Goal: Task Accomplishment & Management: Manage account settings

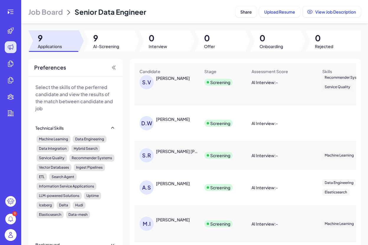
scroll to position [55, 0]
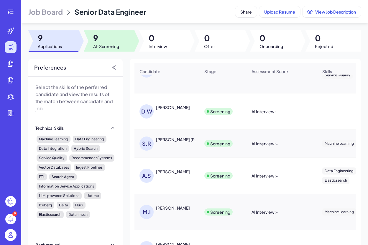
click at [114, 31] on div at bounding box center [109, 40] width 51 height 21
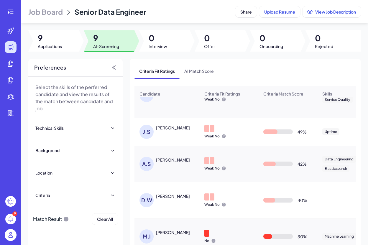
scroll to position [0, 0]
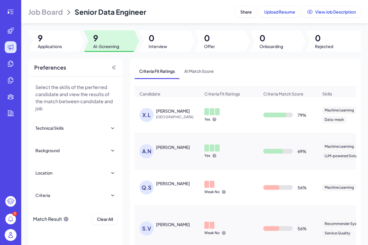
click at [168, 114] on div "Xingwei Liu" at bounding box center [173, 111] width 34 height 6
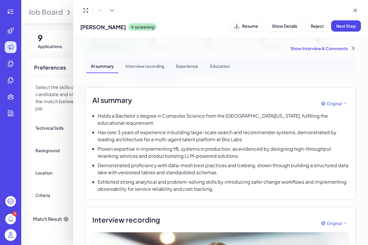
click at [16, 19] on div at bounding box center [184, 122] width 368 height 245
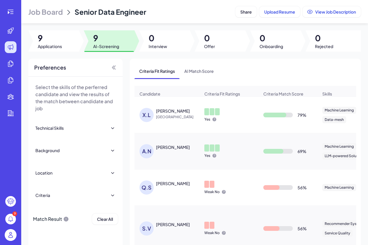
click at [38, 14] on span "Job Board" at bounding box center [45, 11] width 35 height 9
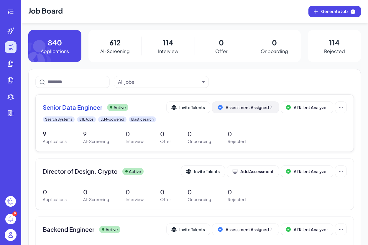
click at [252, 105] on div "Assessment Assigned" at bounding box center [250, 108] width 48 height 6
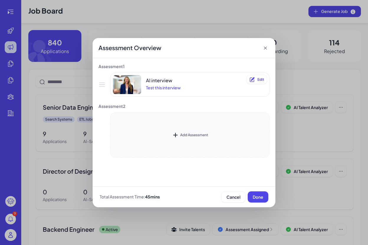
click at [177, 128] on div "Add Assessment" at bounding box center [189, 135] width 159 height 45
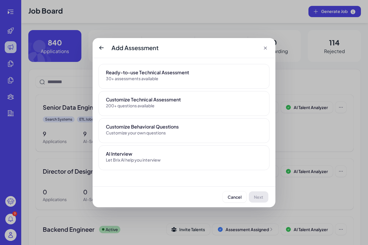
click at [175, 100] on div "Customize Technical Assessment" at bounding box center [184, 99] width 156 height 7
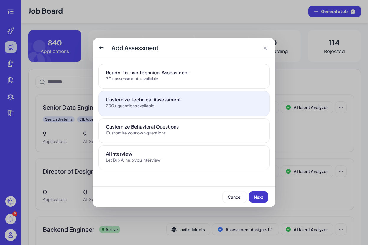
click at [253, 198] on button "Next" at bounding box center [258, 197] width 19 height 11
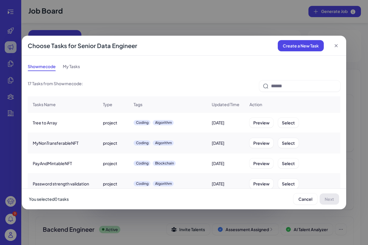
click at [336, 46] on icon at bounding box center [336, 45] width 3 height 3
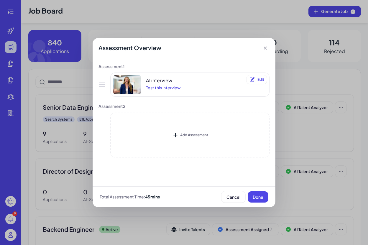
click at [267, 47] on icon at bounding box center [266, 48] width 6 height 6
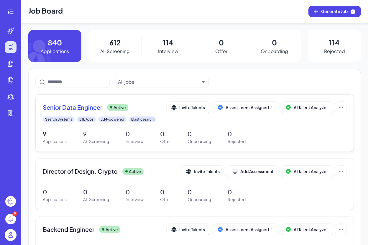
click at [81, 109] on span "Senior Data Engineer" at bounding box center [73, 107] width 60 height 8
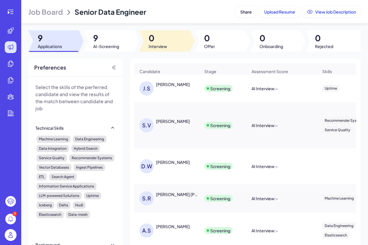
click at [157, 40] on span "0" at bounding box center [158, 38] width 19 height 11
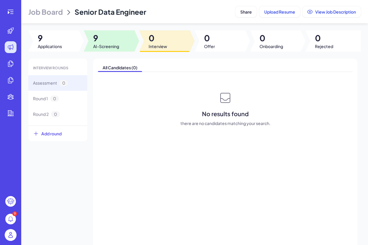
click at [117, 42] on span "9" at bounding box center [106, 38] width 26 height 11
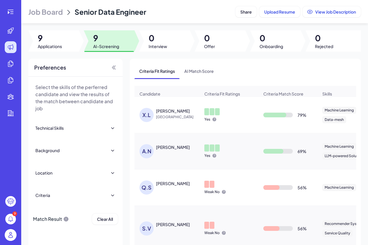
click at [171, 114] on div "Xingwei Liu" at bounding box center [173, 111] width 34 height 6
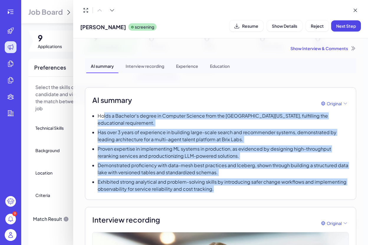
drag, startPoint x: 104, startPoint y: 116, endPoint x: 252, endPoint y: 186, distance: 163.6
click at [252, 186] on div "Holds a Bachelor's degree in Computer Science from the University of California…" at bounding box center [220, 152] width 257 height 80
click at [252, 186] on p "Exhibited strong analytical and problem-solving skills by introducing safer cha…" at bounding box center [224, 186] width 252 height 14
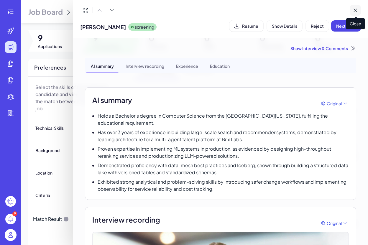
click at [353, 10] on icon at bounding box center [356, 10] width 6 height 6
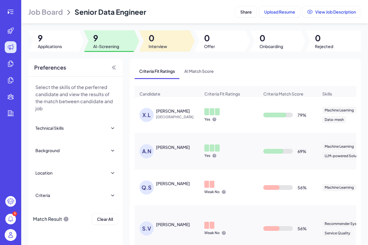
click at [150, 42] on span "0" at bounding box center [158, 38] width 19 height 11
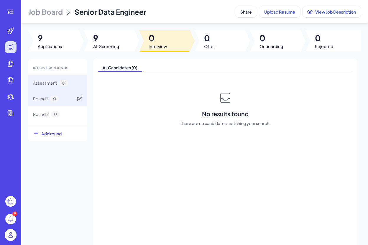
click at [44, 99] on span "Round 1" at bounding box center [40, 99] width 15 height 6
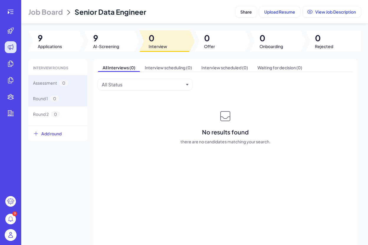
click at [42, 84] on span "Assessment" at bounding box center [45, 83] width 24 height 6
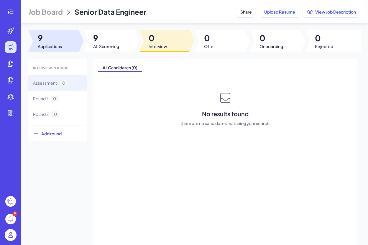
click at [101, 41] on span "9" at bounding box center [106, 38] width 26 height 11
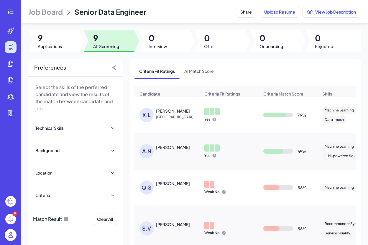
click at [169, 114] on div "Xingwei Liu" at bounding box center [173, 111] width 34 height 6
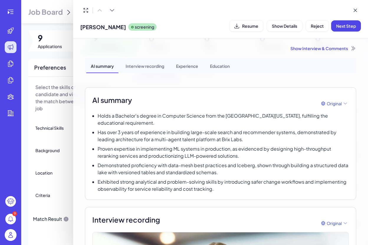
click at [58, 60] on div at bounding box center [184, 122] width 368 height 245
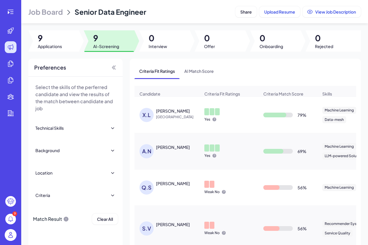
click at [169, 150] on div "Alex Nevsky" at bounding box center [173, 147] width 34 height 6
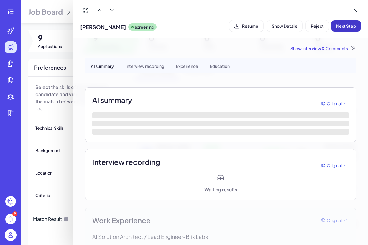
click at [337, 26] on span "Next Step" at bounding box center [347, 25] width 20 height 5
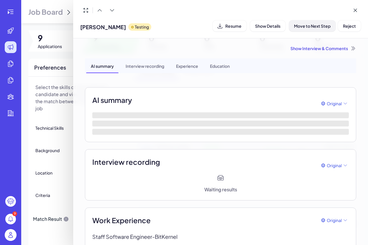
click at [327, 27] on span "Move to Next Step" at bounding box center [312, 25] width 37 height 5
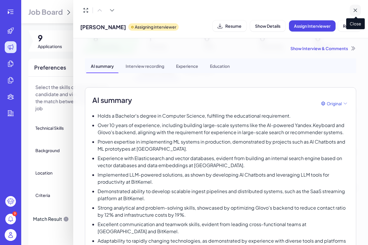
click at [356, 9] on icon at bounding box center [356, 10] width 6 height 6
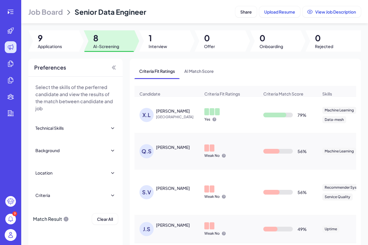
click at [57, 14] on span "Job Board" at bounding box center [45, 11] width 35 height 9
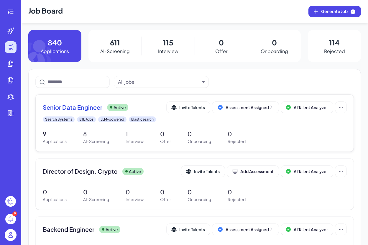
click at [82, 112] on div "Senior Data Engineer Active Invite Talents Assessment Assigned AI Talent Analyz…" at bounding box center [195, 107] width 304 height 11
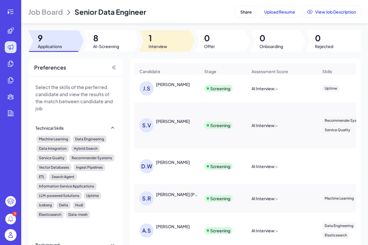
click at [162, 44] on span "Interview" at bounding box center [158, 46] width 19 height 6
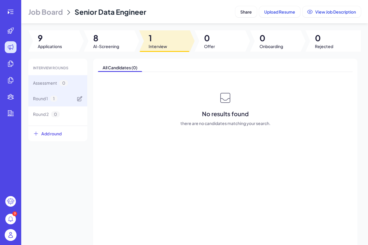
click at [72, 97] on div "Round 1 1" at bounding box center [57, 99] width 59 height 16
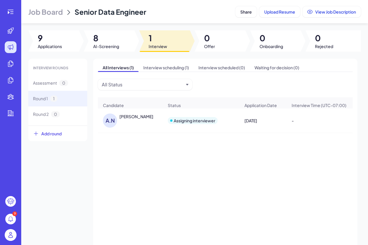
click at [132, 119] on div "[PERSON_NAME]" at bounding box center [137, 117] width 34 height 6
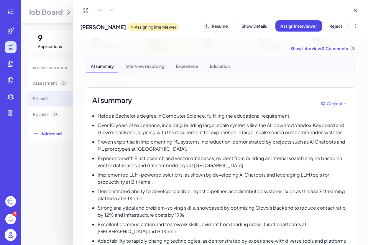
click at [336, 48] on div "Show Interview & Comments" at bounding box center [221, 48] width 272 height 6
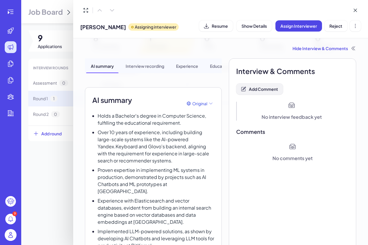
click at [257, 90] on span "Add Comment" at bounding box center [263, 89] width 29 height 5
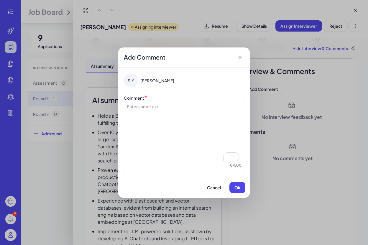
click at [179, 107] on div "To enrich screen reader interactions, please activate Accessibility in Grammarl…" at bounding box center [184, 133] width 115 height 59
drag, startPoint x: 157, startPoint y: 128, endPoint x: 159, endPoint y: 118, distance: 9.5
click at [157, 127] on div "To enrich screen reader interactions, please activate Accessibility in Grammarl…" at bounding box center [184, 133] width 115 height 59
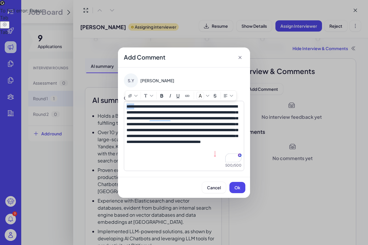
drag, startPoint x: 137, startPoint y: 106, endPoint x: 117, endPoint y: 105, distance: 20.2
click at [117, 105] on div "**********" at bounding box center [184, 122] width 368 height 245
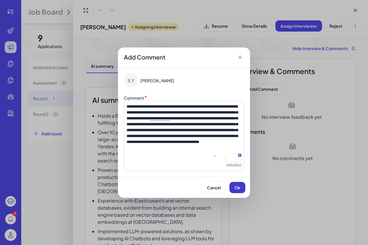
click at [241, 184] on button "Ok" at bounding box center [238, 187] width 16 height 11
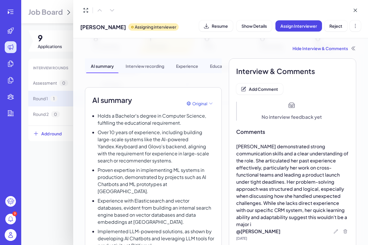
click at [312, 50] on div "Hide Interview & Comments" at bounding box center [221, 48] width 272 height 6
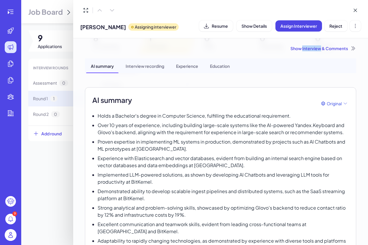
click at [312, 50] on div "Show Interview & Comments" at bounding box center [221, 48] width 272 height 6
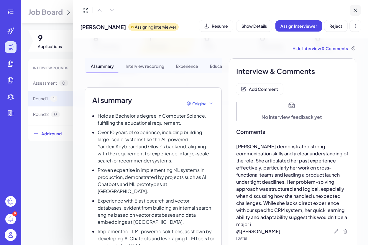
click at [354, 9] on icon at bounding box center [356, 10] width 6 height 6
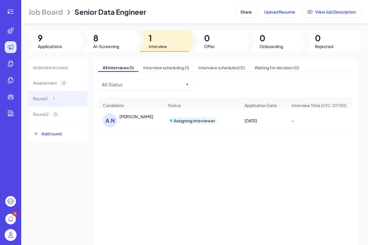
click at [136, 120] on div "[PERSON_NAME]" at bounding box center [137, 117] width 34 height 6
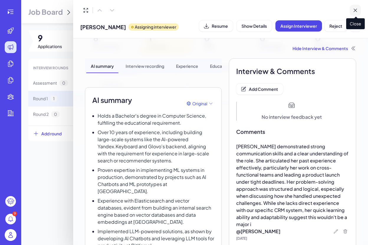
click at [356, 11] on icon at bounding box center [355, 10] width 3 height 3
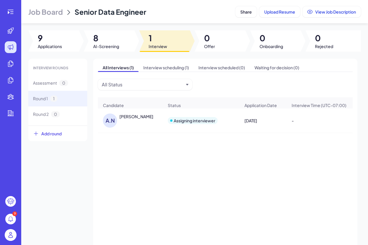
click at [136, 118] on div "[PERSON_NAME]" at bounding box center [137, 117] width 34 height 6
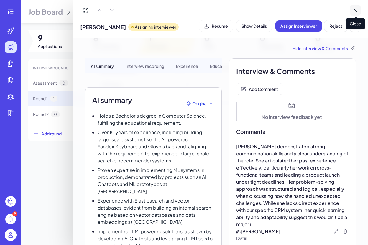
click at [357, 8] on icon at bounding box center [356, 10] width 6 height 6
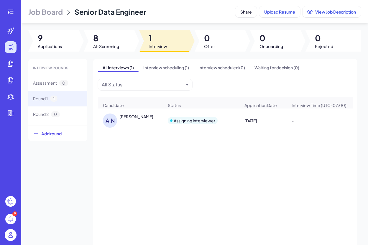
click at [50, 12] on span "Job Board" at bounding box center [45, 11] width 35 height 9
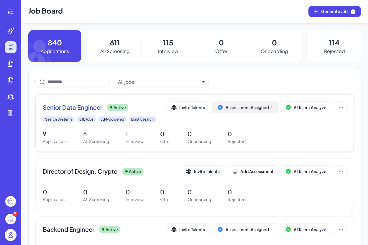
click at [237, 107] on div "Assessment Assigned" at bounding box center [250, 108] width 48 height 6
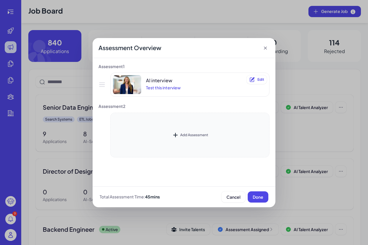
click at [202, 133] on div "Add Assessment" at bounding box center [194, 135] width 28 height 4
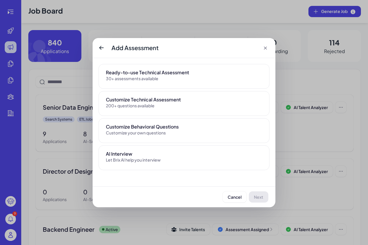
click at [180, 100] on div "Customize Technical Assessment" at bounding box center [184, 99] width 156 height 7
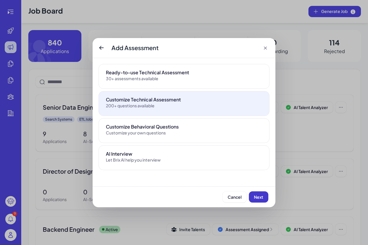
click at [262, 198] on span "Next" at bounding box center [258, 197] width 9 height 5
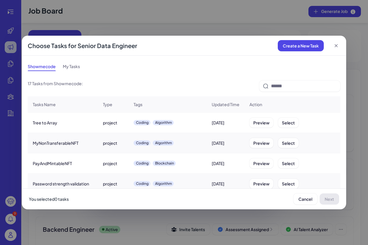
click at [337, 45] on icon at bounding box center [336, 45] width 3 height 3
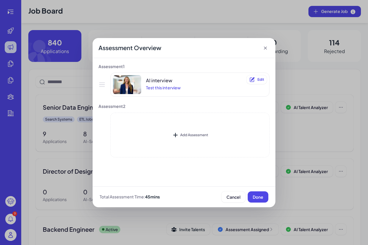
click at [268, 48] on icon at bounding box center [266, 48] width 6 height 6
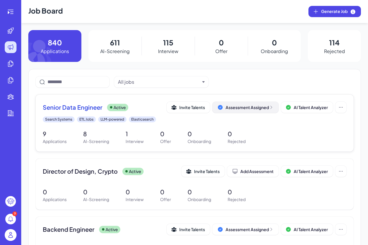
click at [250, 106] on div "Assessment Assigned" at bounding box center [250, 108] width 48 height 6
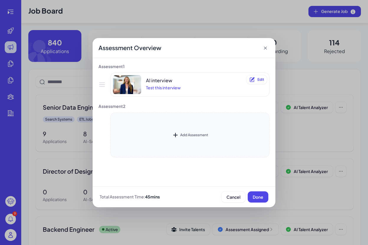
click at [198, 133] on div "Add Assessment" at bounding box center [194, 135] width 28 height 4
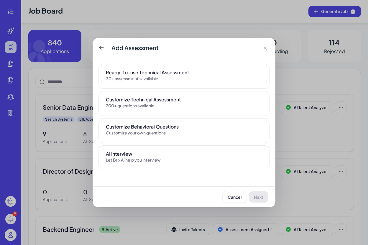
click at [267, 49] on icon at bounding box center [266, 48] width 6 height 6
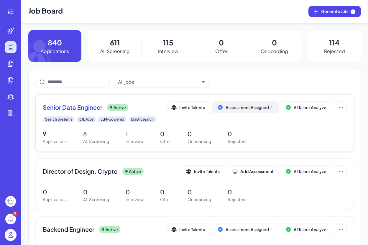
click at [257, 109] on div "Assessment Assigned" at bounding box center [250, 108] width 48 height 6
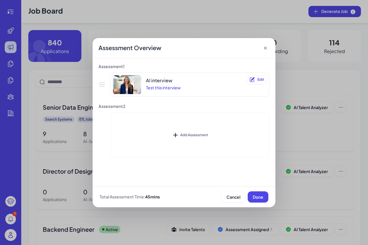
click at [304, 149] on div "Assessment Overview Assessment 1 AI interview Test this interview Delete Edit A…" at bounding box center [184, 122] width 368 height 245
click at [199, 135] on div "Add Assessment" at bounding box center [194, 135] width 28 height 4
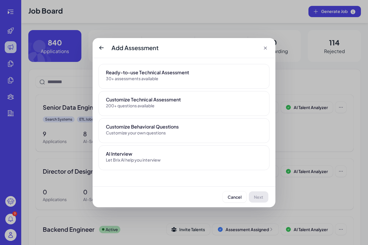
click at [157, 101] on div "Customize Technical Assessment" at bounding box center [184, 99] width 156 height 7
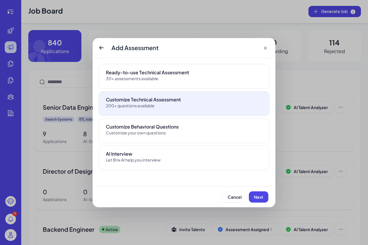
click at [173, 79] on div "30+ assessments available" at bounding box center [143, 78] width 74 height 5
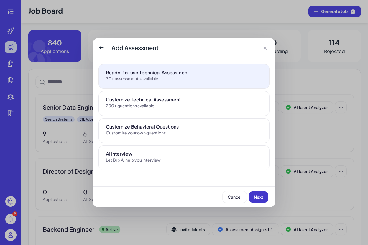
click at [254, 196] on span "Next" at bounding box center [258, 197] width 9 height 5
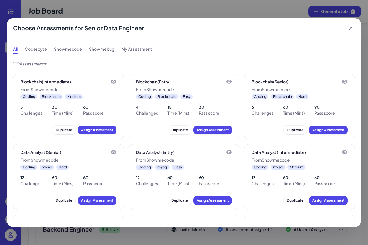
click at [353, 26] on icon at bounding box center [351, 28] width 6 height 6
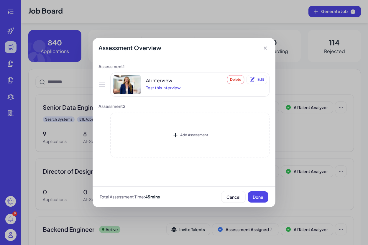
click at [185, 88] on div "AI interview Test this interview Delete Edit" at bounding box center [190, 84] width 154 height 19
click at [172, 87] on div "Test this interview" at bounding box center [163, 88] width 35 height 6
click at [182, 130] on div "Add Assessment" at bounding box center [189, 135] width 159 height 45
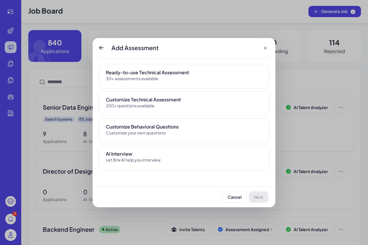
click at [186, 79] on div "Ready-to-use Technical Assessment 30+ assessments available" at bounding box center [184, 75] width 156 height 12
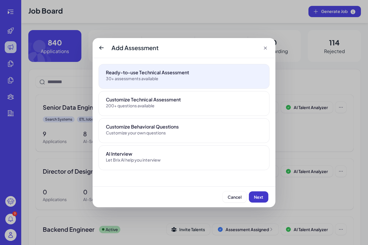
click at [265, 197] on button "Next" at bounding box center [258, 197] width 19 height 11
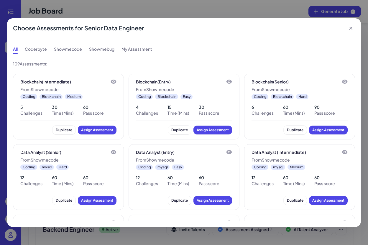
click at [353, 27] on icon at bounding box center [351, 28] width 6 height 6
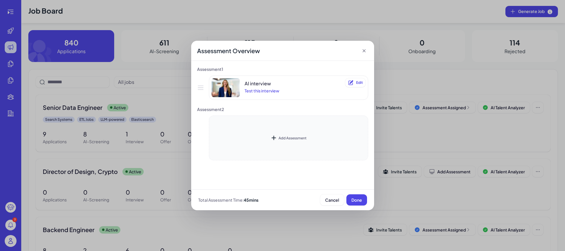
click at [288, 137] on div "Add Assessment" at bounding box center [293, 138] width 28 height 4
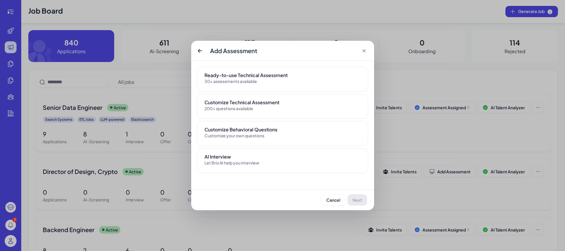
click at [267, 84] on div "Ready-to-use Technical Assessment 30+ assessments available" at bounding box center [282, 79] width 171 height 25
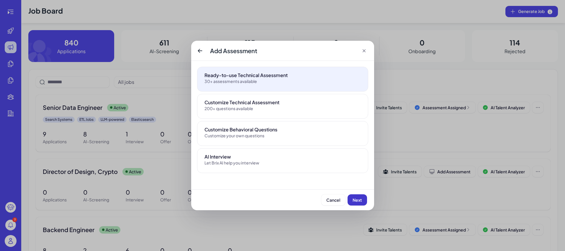
click at [358, 203] on button "Next" at bounding box center [357, 199] width 19 height 11
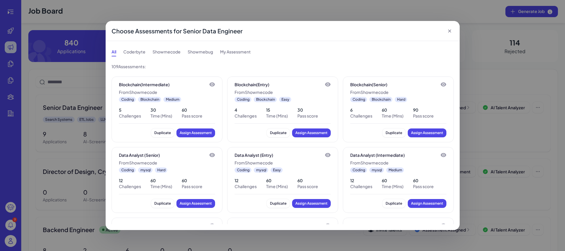
click at [368, 30] on icon at bounding box center [450, 31] width 6 height 6
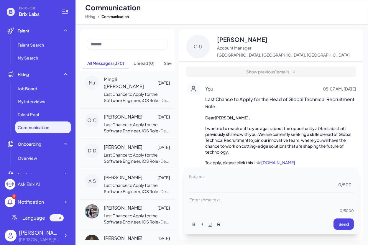
scroll to position [5433, 0]
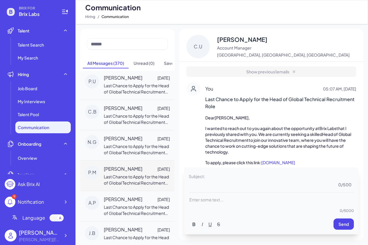
click at [124, 174] on span "Last Chance to Apply for the Head of Global Technical Recruitment Role" at bounding box center [136, 183] width 65 height 18
click at [125, 196] on span "[PERSON_NAME]" at bounding box center [123, 199] width 39 height 7
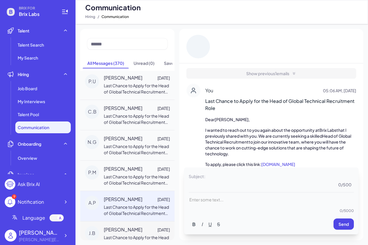
click at [124, 235] on span "Last Chance to Apply for the Head of Global Technical Recruitment Role" at bounding box center [136, 244] width 65 height 18
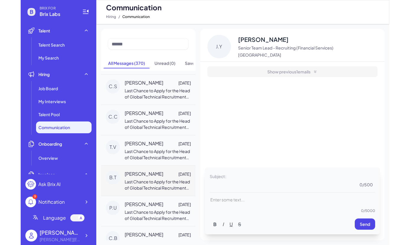
scroll to position [5306, 0]
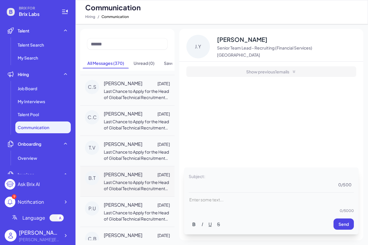
click at [125, 166] on div "B.T Bilal T. Nov 11 Last Chance to Apply for the Head of Global Technical Recru…" at bounding box center [127, 181] width 94 height 30
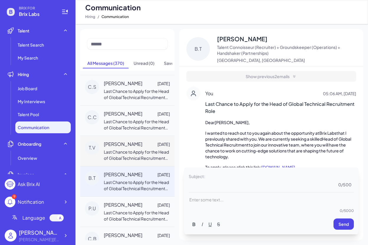
click at [125, 149] on p "Last Chance to Apply for the Head of Global Technical Recruitment Role - Dear T…" at bounding box center [137, 155] width 66 height 12
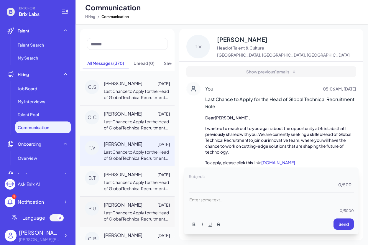
click at [120, 197] on div "P.U Pravena Uthayakumar Nov 11 Last Chance to Apply for the Head of Global Tech…" at bounding box center [127, 212] width 94 height 30
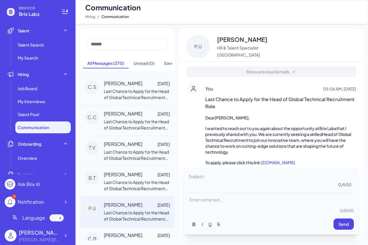
click at [260, 72] on span "Show previous 1 emails" at bounding box center [268, 72] width 43 height 6
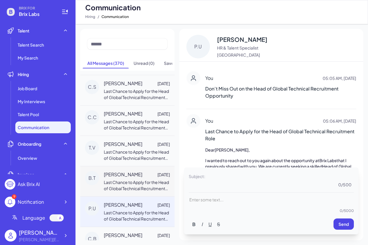
click at [127, 180] on span "Last Chance to Apply for the Head of Global Technical Recruitment Role" at bounding box center [136, 189] width 65 height 18
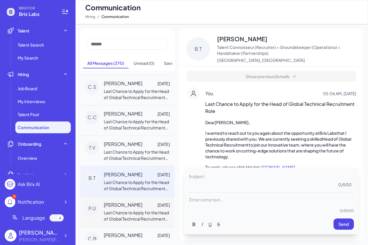
click at [120, 210] on span "Last Chance to Apply for the Head of Global Technical Recruitment Role" at bounding box center [136, 219] width 65 height 18
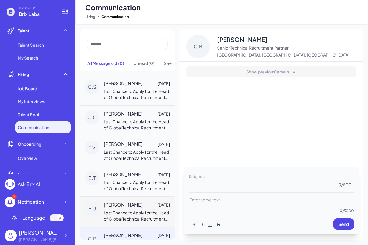
click at [122, 210] on span "Last Chance to Apply for the Head of Global Technical Recruitment Role" at bounding box center [136, 219] width 65 height 18
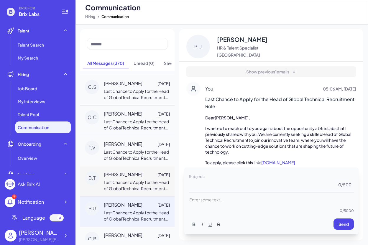
click at [126, 180] on span "Last Chance to Apply for the Head of Global Technical Recruitment Role" at bounding box center [136, 189] width 65 height 18
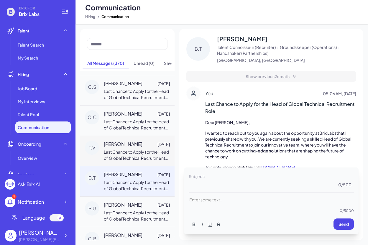
click at [126, 136] on div "T.V Thalia Vitaniotis Nov 11 Last Chance to Apply for the Head of Global Techni…" at bounding box center [127, 151] width 94 height 30
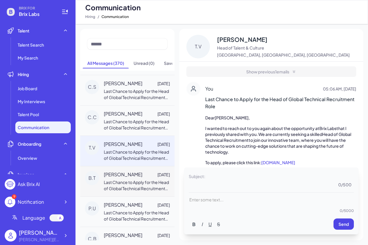
click at [134, 166] on div "B.T Bilal T. Nov 11 Last Chance to Apply for the Head of Global Technical Recru…" at bounding box center [127, 181] width 94 height 30
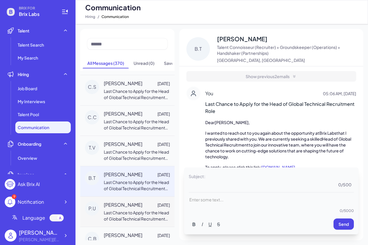
click at [133, 210] on span "Last Chance to Apply for the Head of Global Technical Recruitment Role" at bounding box center [136, 219] width 65 height 18
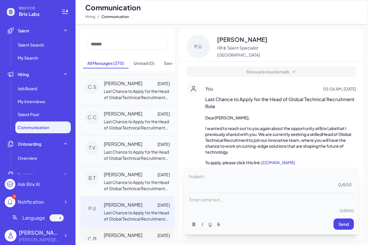
click at [133, 227] on div "C.B Christine Burnett Nov 11 Last Chance to Apply for the Head of Global Techni…" at bounding box center [127, 242] width 94 height 30
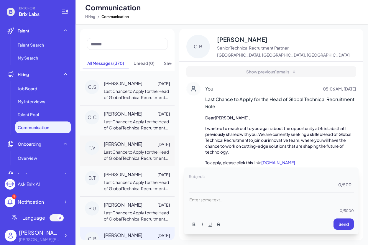
click at [132, 149] on span "Last Chance to Apply for the Head of Global Technical Recruitment Role" at bounding box center [136, 158] width 65 height 18
click at [132, 171] on div "Bilal T. Nov 11" at bounding box center [137, 174] width 66 height 7
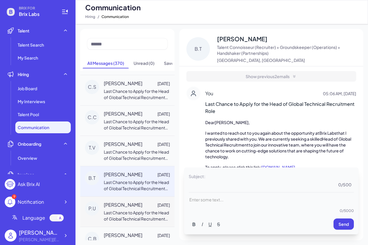
click at [117, 210] on span "Last Chance to Apply for the Head of Global Technical Recruitment Role" at bounding box center [136, 219] width 65 height 18
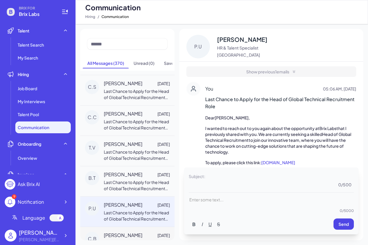
click at [121, 227] on div "C.B Christine Burnett Nov 11 Last Chance to Apply for the Head of Global Techni…" at bounding box center [127, 242] width 94 height 30
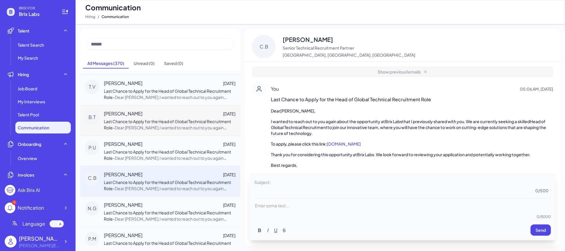
scroll to position [5231, 0]
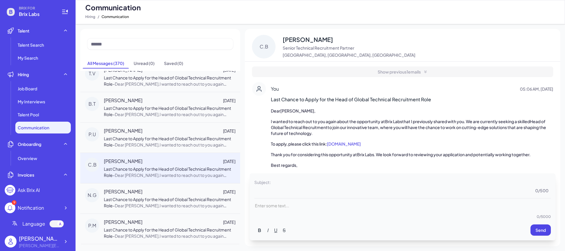
click at [155, 153] on div "C.B Christine Burnett Nov 11 Last Chance to Apply for the Head of Global Techni…" at bounding box center [160, 168] width 160 height 30
click at [164, 197] on span "Last Chance to Apply for the Head of Global Technical Recruitment Role" at bounding box center [167, 203] width 127 height 12
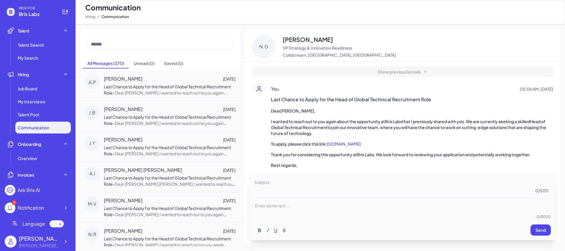
scroll to position [5407, 0]
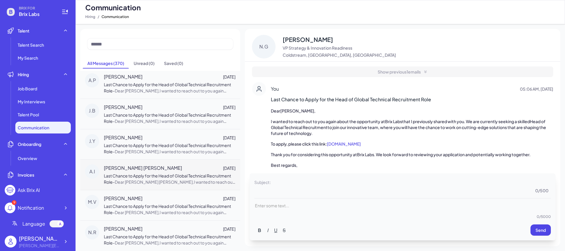
click at [166, 159] on div "A.I Afshan Ivon Davey Nov 11 Last Chance to Apply for the Head of Global Techni…" at bounding box center [160, 174] width 160 height 30
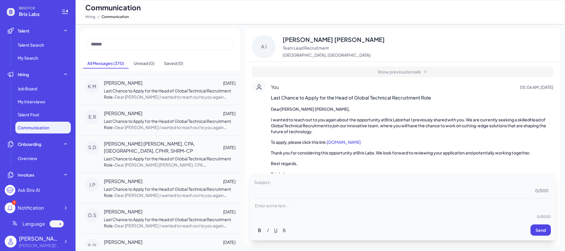
scroll to position [0, 0]
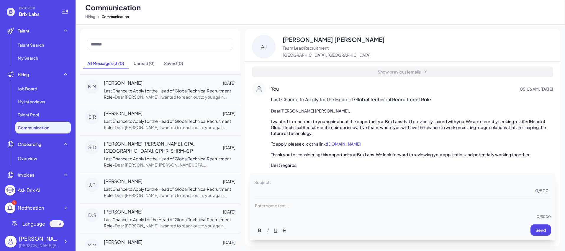
click at [368, 69] on span "Show previous 1 emails" at bounding box center [399, 72] width 43 height 6
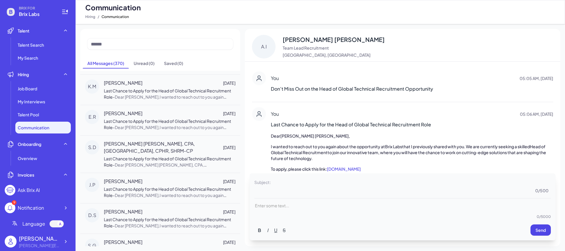
click at [317, 92] on span "Don’t Miss Out on the Head of Global Technical Recruitment Opportunity" at bounding box center [412, 88] width 283 height 7
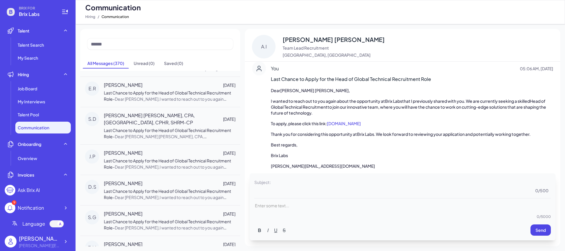
scroll to position [5676, 0]
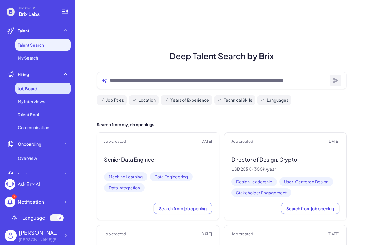
click at [40, 87] on div "Job Board" at bounding box center [43, 89] width 56 height 12
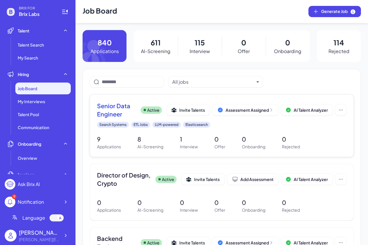
click at [120, 112] on span "Senior Data Engineer" at bounding box center [116, 110] width 39 height 17
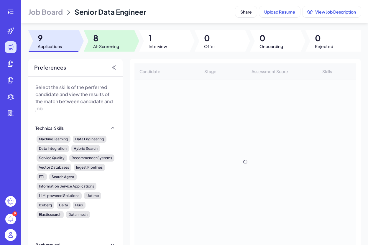
click at [112, 47] on span "AI-Screening" at bounding box center [106, 46] width 26 height 6
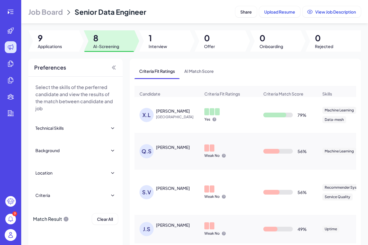
click at [174, 114] on div "Xingwei Liu" at bounding box center [173, 111] width 34 height 6
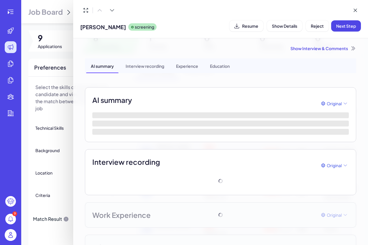
click at [67, 40] on div at bounding box center [184, 122] width 368 height 245
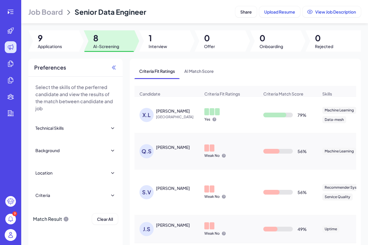
click at [115, 68] on icon at bounding box center [114, 68] width 6 height 6
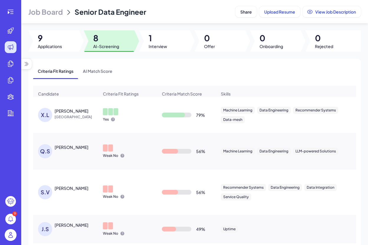
click at [77, 114] on div "Xingwei Liu" at bounding box center [77, 111] width 44 height 6
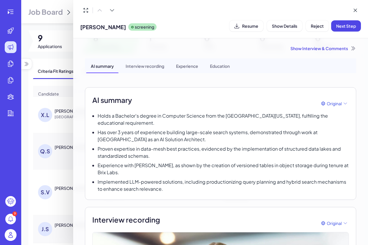
click at [64, 93] on div at bounding box center [184, 122] width 368 height 245
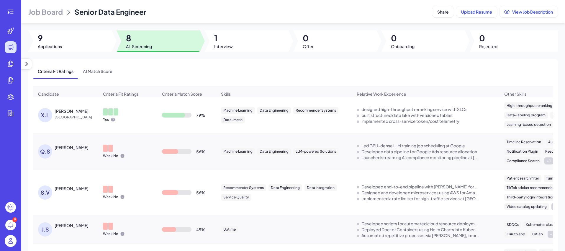
click at [70, 114] on div "Xingwei Liu" at bounding box center [72, 111] width 34 height 6
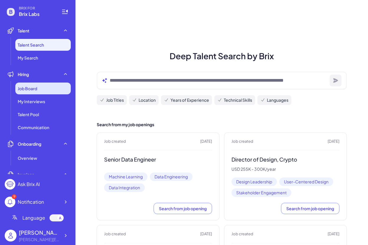
click at [36, 87] on span "Job Board" at bounding box center [27, 89] width 19 height 6
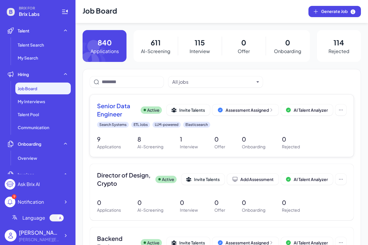
click at [129, 110] on span "Senior Data Engineer" at bounding box center [116, 110] width 39 height 17
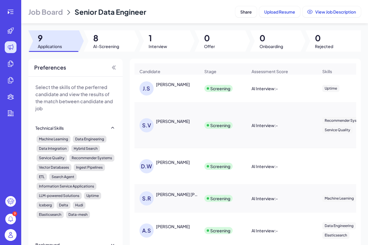
click at [110, 51] on div at bounding box center [109, 40] width 51 height 21
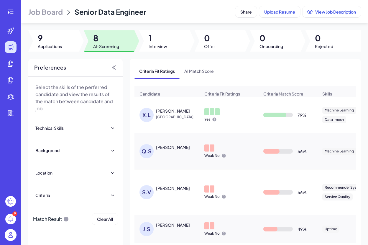
click at [173, 114] on div "Xingwei Liu" at bounding box center [173, 111] width 34 height 6
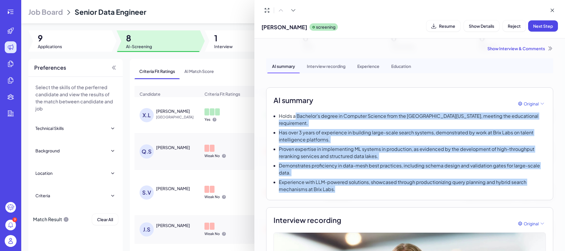
drag, startPoint x: 294, startPoint y: 116, endPoint x: 459, endPoint y: 191, distance: 180.8
click at [368, 191] on div "Holds a Bachelor's degree in Computer Science from the University of California…" at bounding box center [410, 152] width 273 height 80
click at [368, 174] on p "Demonstrates proficiency in data-mesh best practices, including schema design a…" at bounding box center [412, 169] width 267 height 14
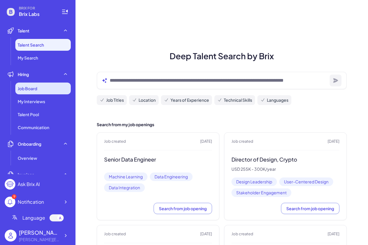
click at [45, 86] on div "Job Board" at bounding box center [43, 89] width 56 height 12
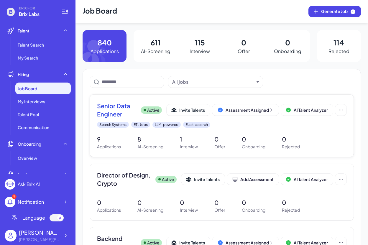
click at [114, 111] on span "Senior Data Engineer" at bounding box center [116, 110] width 39 height 17
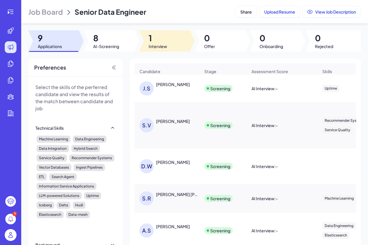
click at [163, 43] on span "Interview" at bounding box center [158, 46] width 19 height 6
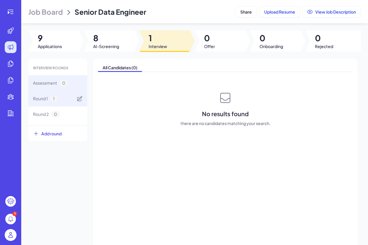
click at [66, 98] on div "Round 1 1" at bounding box center [57, 99] width 59 height 16
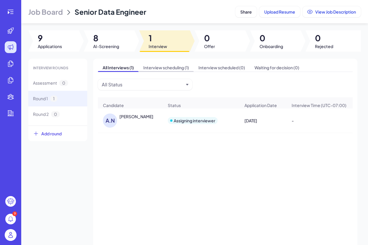
click at [167, 70] on span "Interview scheduling (1)" at bounding box center [166, 67] width 55 height 8
click at [133, 124] on div "A.N [PERSON_NAME]" at bounding box center [133, 121] width 61 height 14
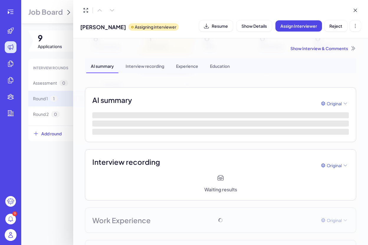
click at [311, 45] on div "Show Interview & Comments" at bounding box center [221, 48] width 272 height 6
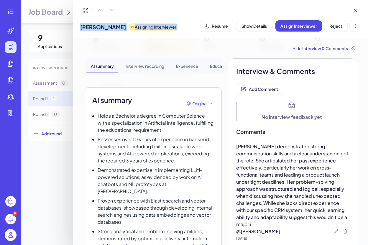
drag, startPoint x: 74, startPoint y: 12, endPoint x: 272, endPoint y: 50, distance: 201.6
click at [272, 50] on div "[PERSON_NAME] Assigning interviewer Resume Show Details Assign Interviewer Reje…" at bounding box center [220, 122] width 295 height 245
click at [226, 49] on div "Hide Interview & Comments" at bounding box center [221, 48] width 272 height 6
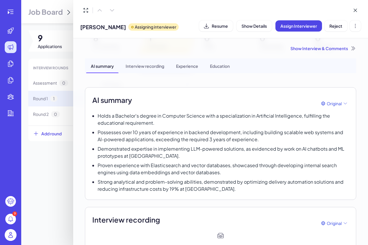
click at [351, 50] on icon at bounding box center [354, 48] width 6 height 6
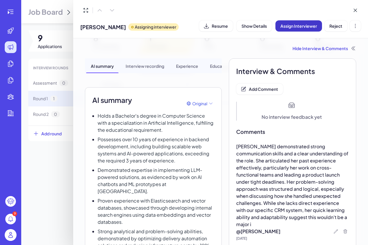
click at [309, 25] on span "Assign Interviewer" at bounding box center [299, 25] width 37 height 5
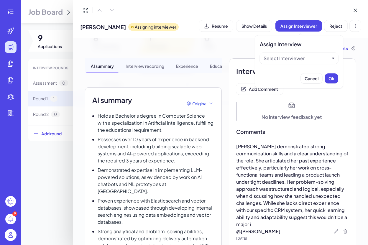
click at [304, 54] on div "Select Interviewer" at bounding box center [299, 58] width 79 height 11
click at [306, 57] on div "Select Interviewer" at bounding box center [297, 58] width 66 height 7
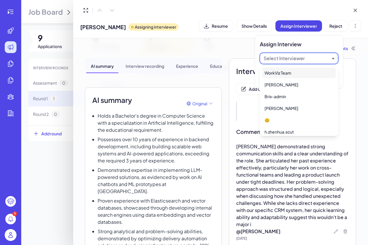
click at [303, 74] on div "WorkViz Team" at bounding box center [299, 73] width 74 height 11
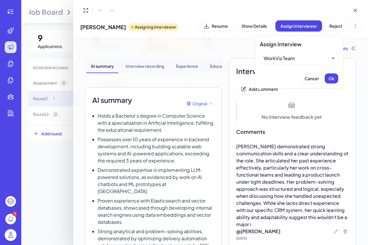
click at [295, 53] on div "WorkViz Team" at bounding box center [299, 58] width 79 height 11
click at [299, 58] on div "WorkViz Team" at bounding box center [297, 58] width 66 height 7
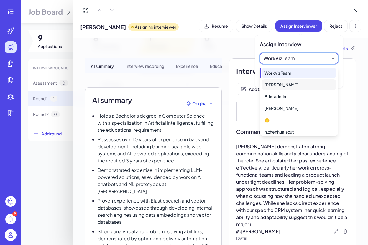
click at [292, 85] on div "[PERSON_NAME]" at bounding box center [299, 84] width 74 height 11
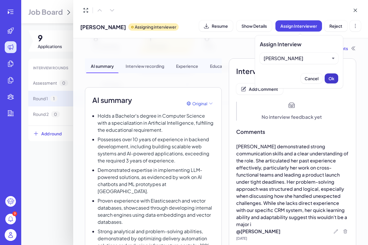
click at [334, 80] on span "Ok" at bounding box center [332, 78] width 6 height 5
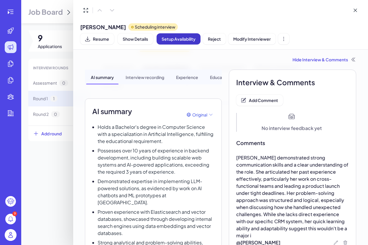
click at [187, 41] on span "Setup Availability" at bounding box center [179, 38] width 34 height 5
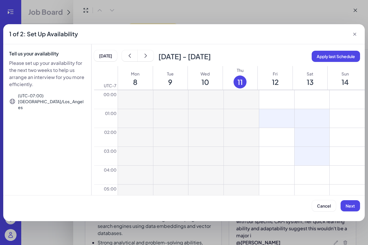
drag, startPoint x: 281, startPoint y: 110, endPoint x: 315, endPoint y: 162, distance: 62.4
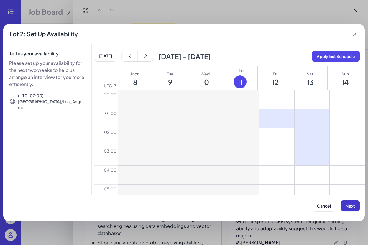
click at [347, 204] on span "Next" at bounding box center [350, 205] width 9 height 5
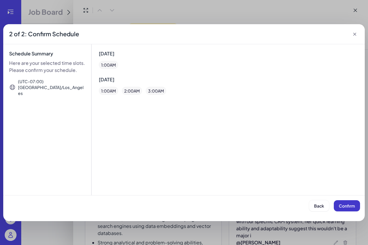
click at [343, 203] on button "Confirm" at bounding box center [347, 205] width 26 height 11
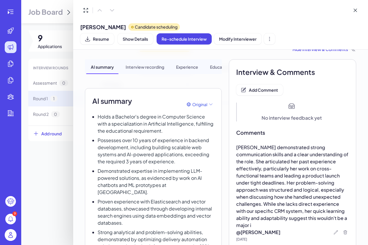
scroll to position [10, 0]
click at [85, 9] on icon at bounding box center [86, 10] width 6 height 6
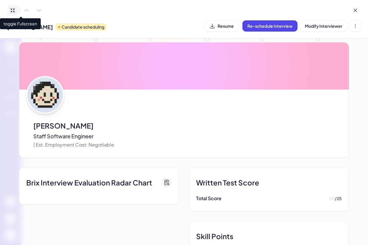
click at [14, 9] on icon at bounding box center [13, 10] width 6 height 6
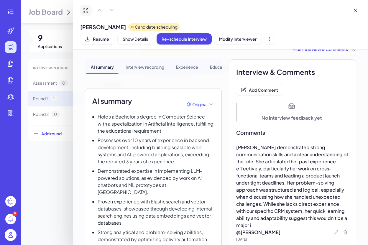
click at [58, 151] on div at bounding box center [184, 122] width 368 height 245
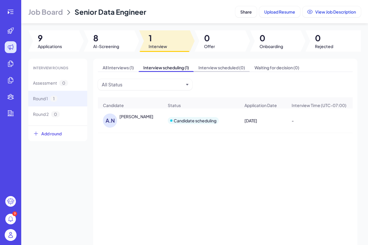
click at [222, 67] on span "Interview scheduled (0)" at bounding box center [222, 67] width 56 height 8
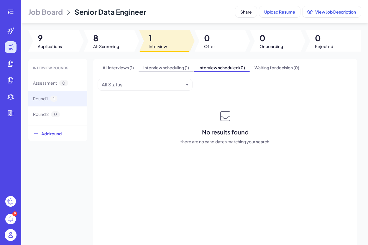
click at [167, 66] on span "Interview scheduling (1)" at bounding box center [166, 67] width 55 height 8
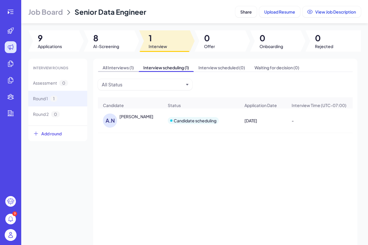
click at [115, 65] on span "All Interviews (1)" at bounding box center [118, 67] width 41 height 8
click at [164, 67] on span "Interview scheduling (1)" at bounding box center [166, 67] width 55 height 8
click at [138, 120] on div "[PERSON_NAME]" at bounding box center [137, 117] width 34 height 6
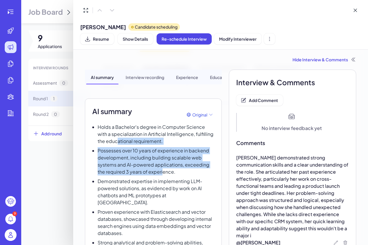
drag, startPoint x: 137, startPoint y: 135, endPoint x: 163, endPoint y: 164, distance: 39.3
click at [163, 164] on div "Holds a Bachelor's degree in Computer Science with a specialization in Artifici…" at bounding box center [153, 196] width 122 height 144
click at [163, 164] on p "Possesses over 10 years of experience in backend development, including buildin…" at bounding box center [156, 161] width 117 height 28
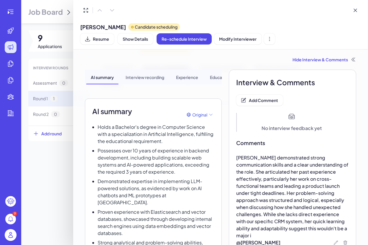
click at [336, 57] on div "Hide Interview & Comments" at bounding box center [221, 60] width 272 height 6
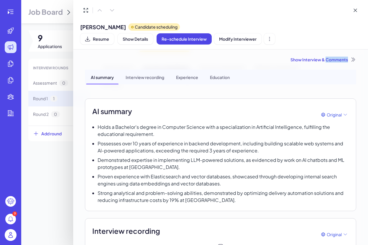
click at [336, 57] on div "Show Interview & Comments" at bounding box center [221, 60] width 272 height 6
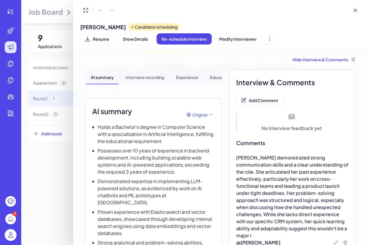
click at [336, 57] on div "Hide Interview & Comments" at bounding box center [221, 60] width 272 height 6
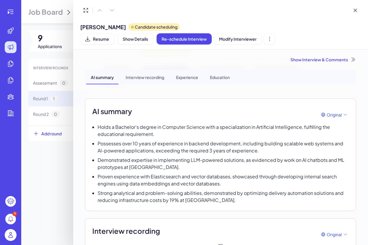
click at [45, 166] on div at bounding box center [184, 122] width 368 height 245
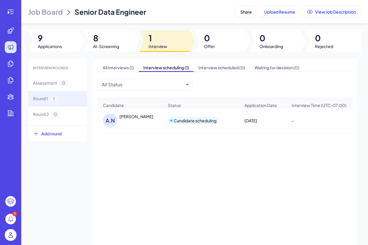
click at [54, 67] on div "INTERVIEW ROUNDS" at bounding box center [57, 68] width 59 height 14
click at [51, 82] on span "Assessment" at bounding box center [45, 83] width 24 height 6
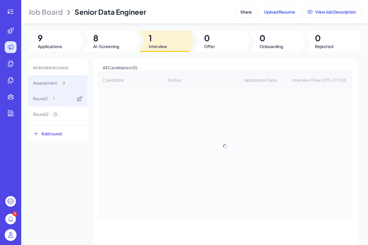
click at [54, 97] on span "1" at bounding box center [53, 99] width 7 height 6
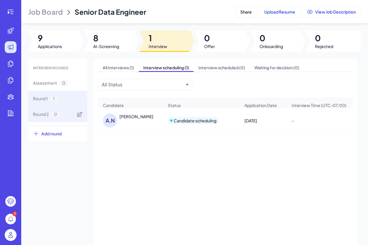
click at [54, 109] on div "Round 2 0" at bounding box center [57, 115] width 59 height 16
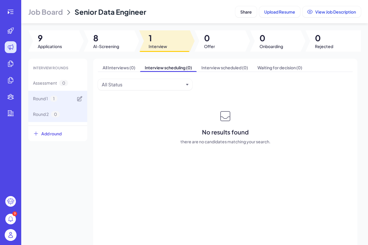
click at [55, 102] on div "Round 1 1" at bounding box center [57, 99] width 59 height 16
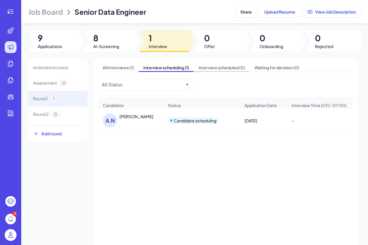
click at [224, 65] on span "Interview scheduled (0)" at bounding box center [222, 67] width 56 height 8
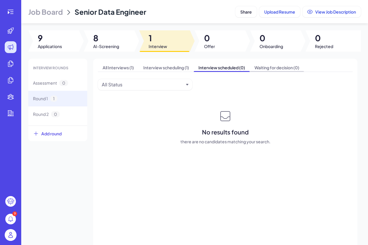
click at [272, 65] on span "Waiting for decision (0)" at bounding box center [277, 67] width 54 height 8
click at [168, 66] on span "Interview scheduling (1)" at bounding box center [166, 67] width 55 height 8
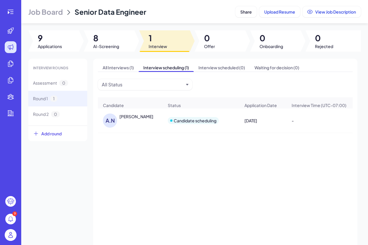
click at [132, 124] on div "A.N [PERSON_NAME]" at bounding box center [133, 121] width 61 height 14
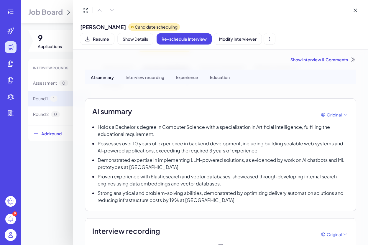
click at [327, 57] on div "Show Interview & Comments" at bounding box center [221, 60] width 272 height 6
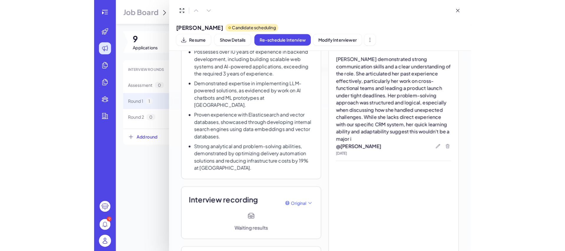
scroll to position [0, 0]
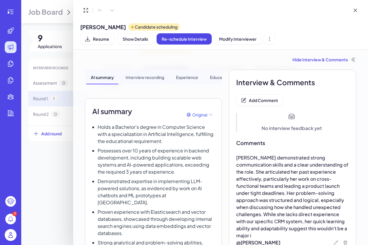
click at [58, 184] on div at bounding box center [184, 122] width 368 height 245
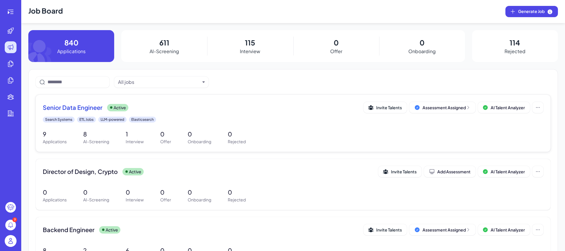
click at [62, 106] on span "Senior Data Engineer" at bounding box center [73, 107] width 60 height 8
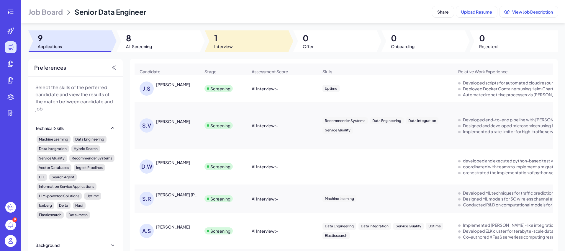
click at [210, 37] on div at bounding box center [247, 40] width 84 height 21
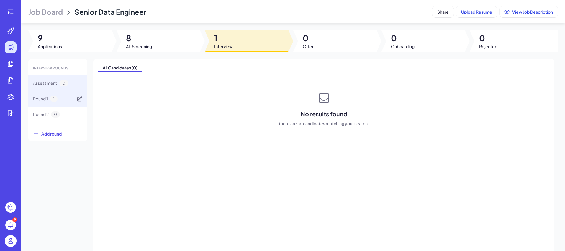
click at [45, 102] on div "Round 1 1" at bounding box center [57, 99] width 59 height 16
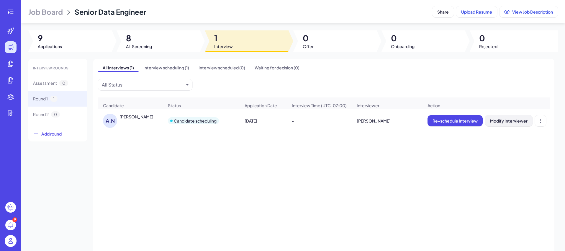
click at [368, 123] on span "Modify Interviewer" at bounding box center [508, 120] width 37 height 5
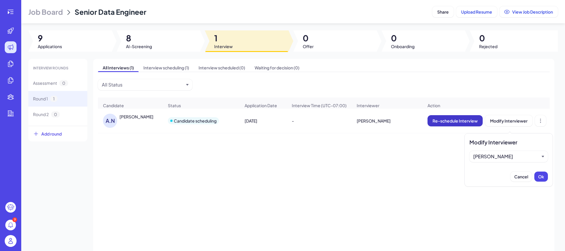
click at [368, 123] on span "Re-schedule Interview" at bounding box center [455, 120] width 45 height 5
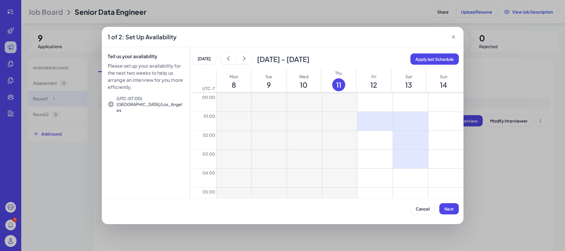
click at [368, 37] on icon at bounding box center [453, 36] width 3 height 3
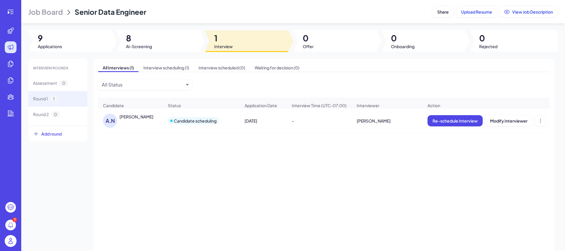
click at [51, 14] on span "Job Board" at bounding box center [45, 11] width 35 height 9
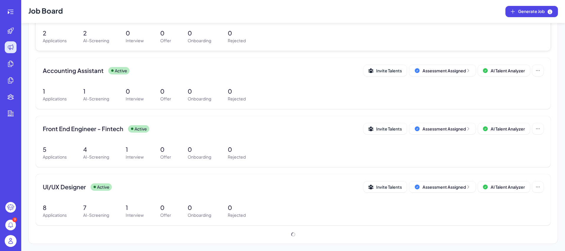
scroll to position [471, 0]
